Goal: Task Accomplishment & Management: Use online tool/utility

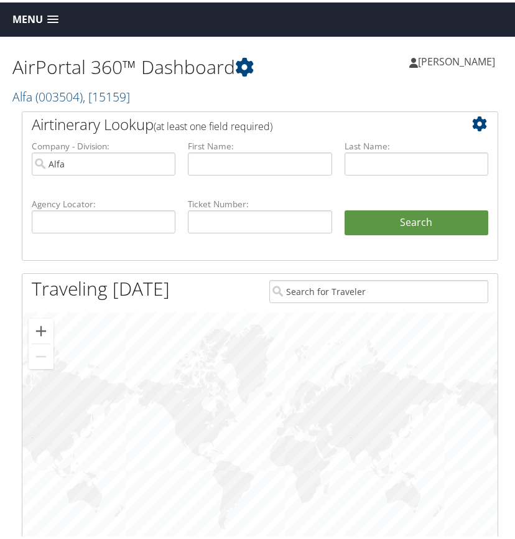
click at [55, 19] on span at bounding box center [52, 17] width 11 height 9
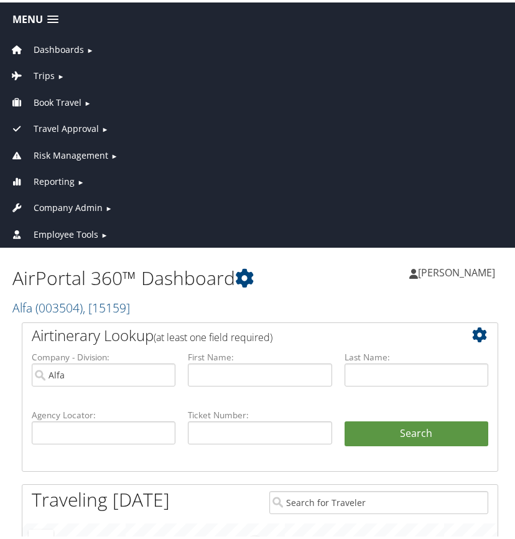
click at [72, 230] on span "Employee Tools" at bounding box center [66, 232] width 65 height 14
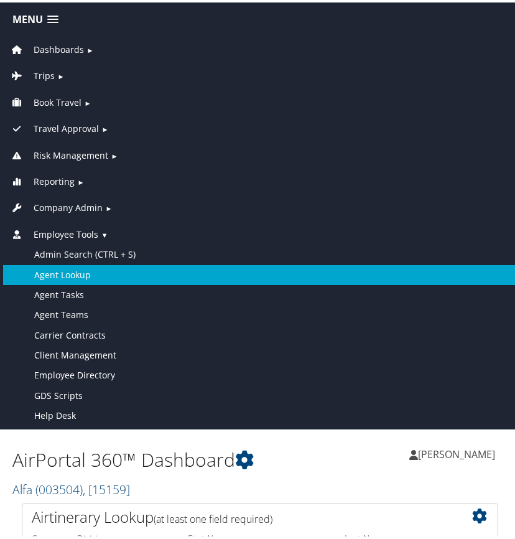
click at [73, 273] on link "Agent Lookup" at bounding box center [260, 273] width 514 height 20
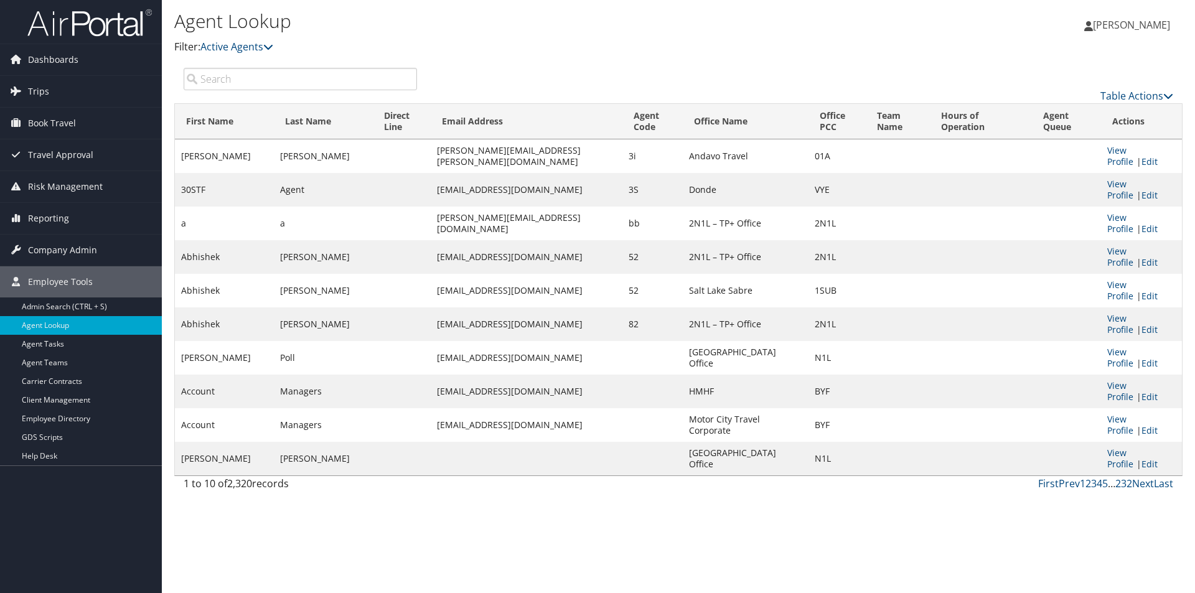
click at [264, 78] on input "search" at bounding box center [300, 79] width 233 height 22
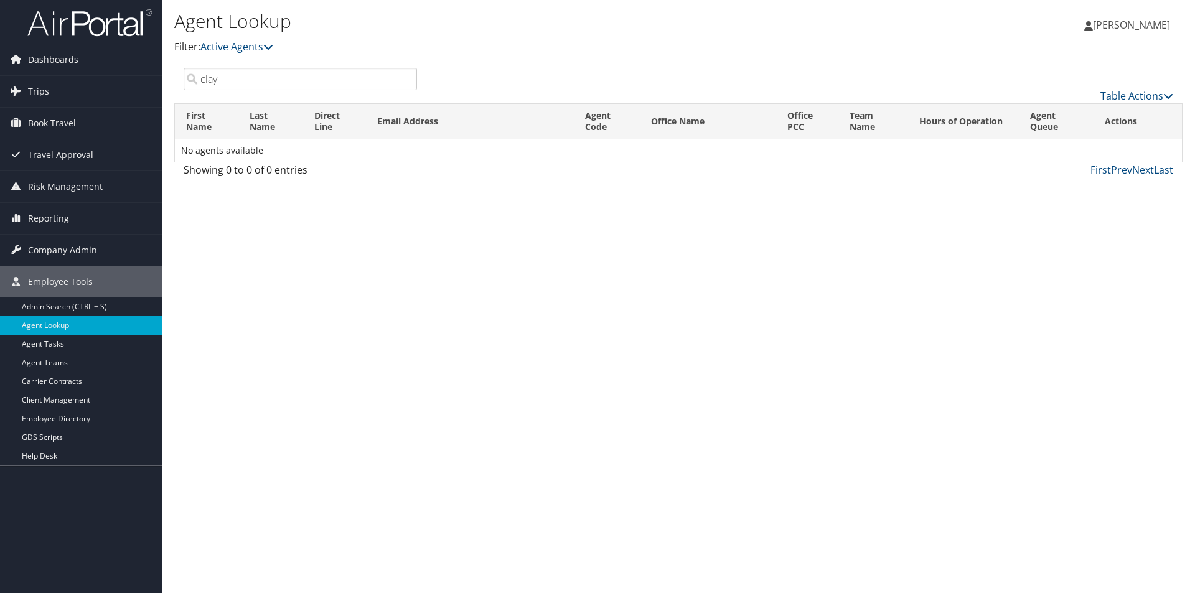
click at [228, 77] on input "clay" at bounding box center [300, 79] width 233 height 22
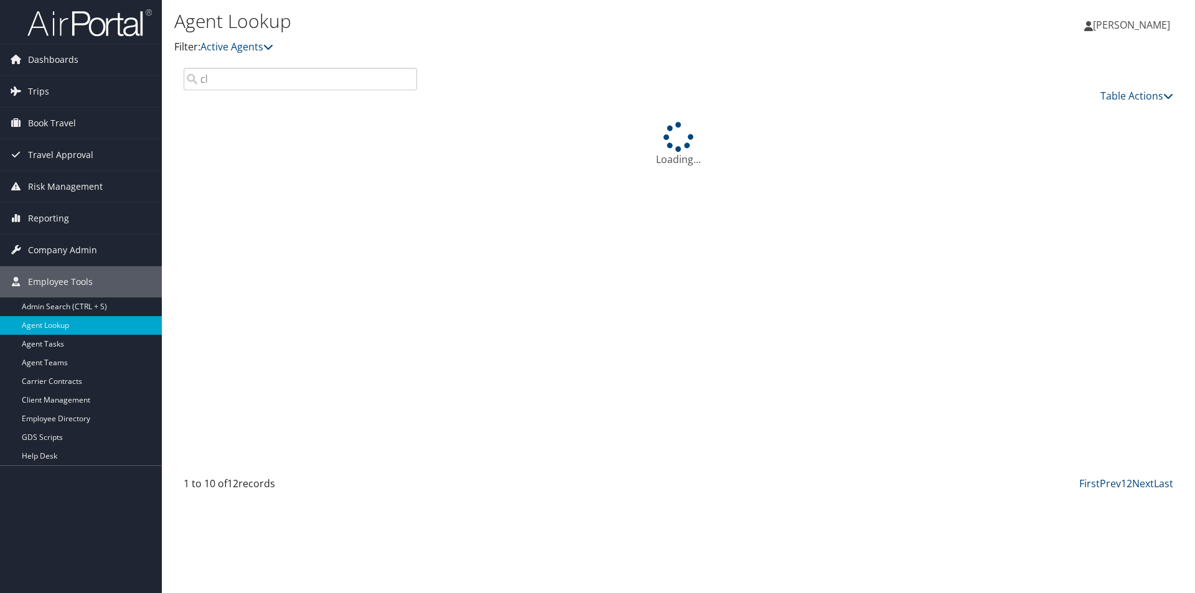
type input "c"
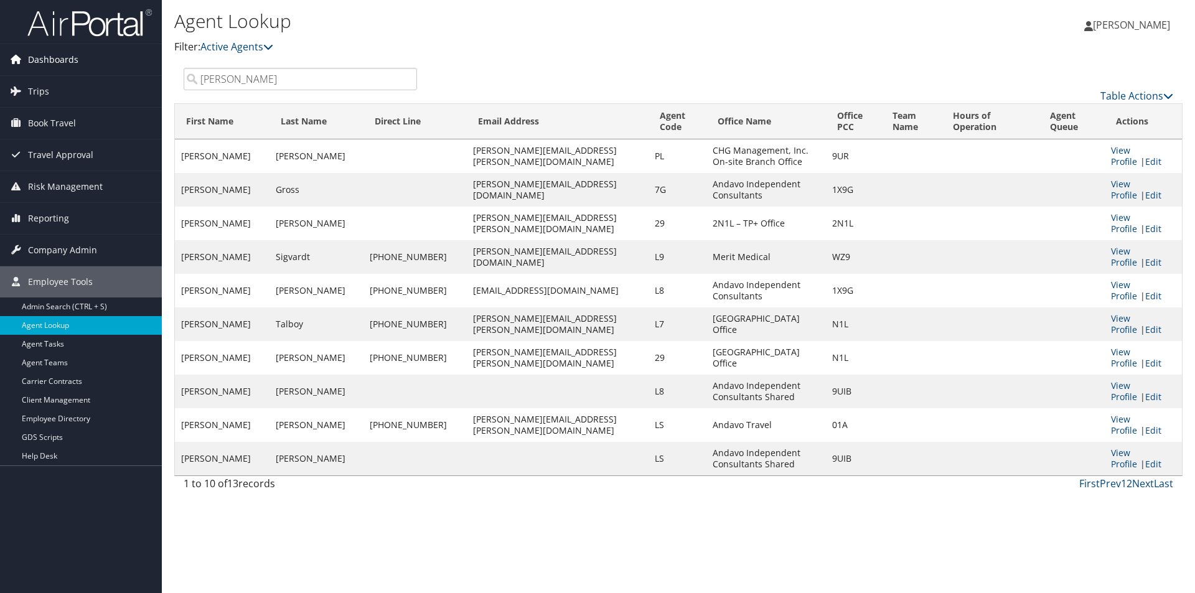
type input "linda"
click at [62, 58] on span "Dashboards" at bounding box center [53, 59] width 50 height 31
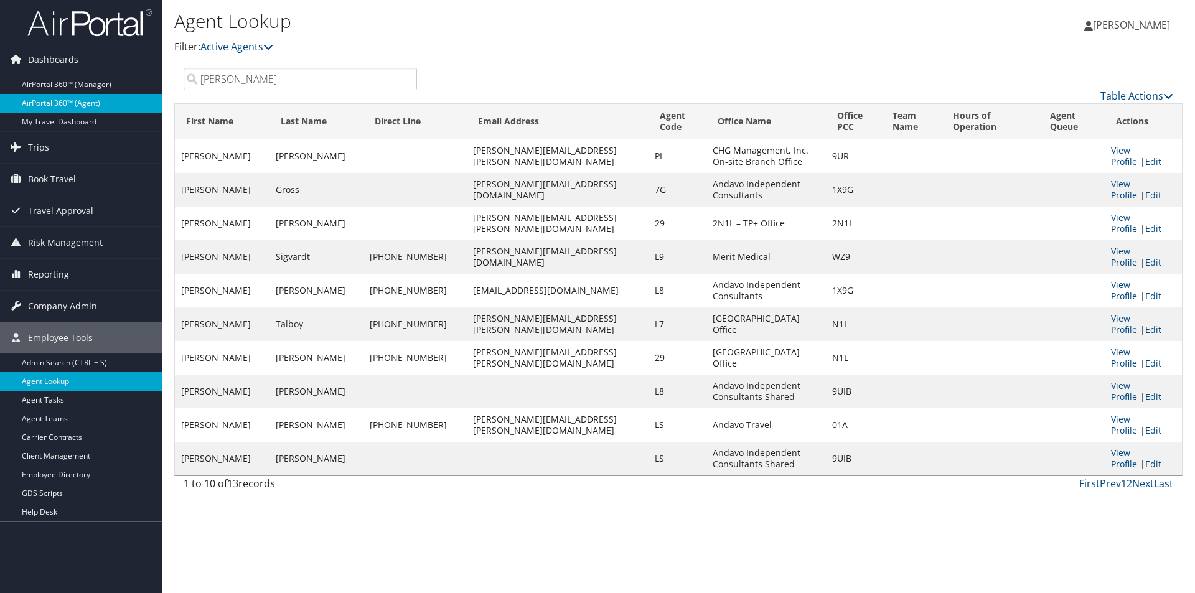
click at [70, 101] on link "AirPortal 360™ (Agent)" at bounding box center [81, 103] width 162 height 19
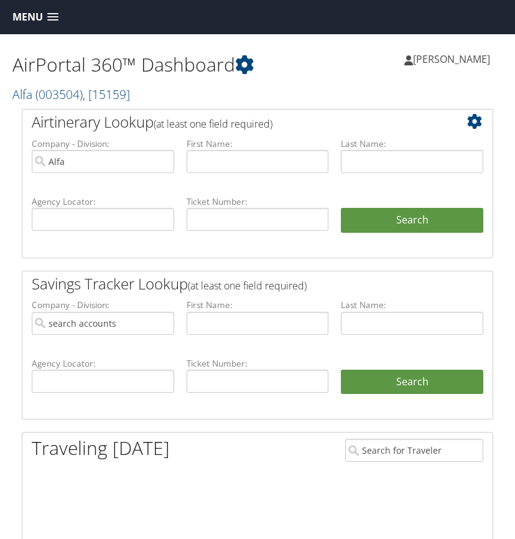
type input "Alfa"
